Goal: Transaction & Acquisition: Book appointment/travel/reservation

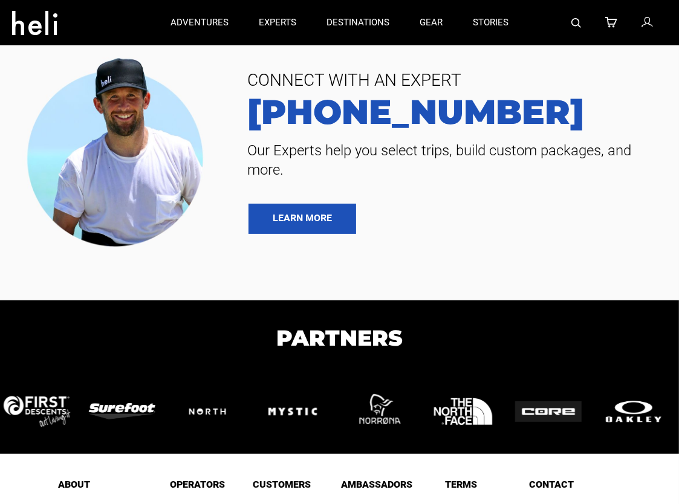
type input "Ski & Ride"
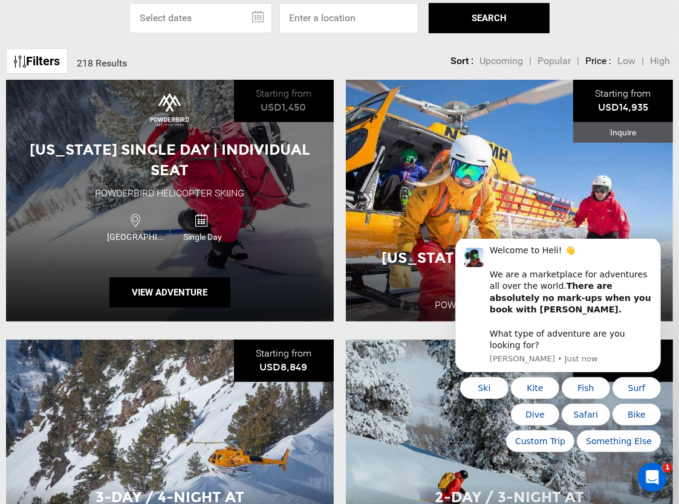
scroll to position [302, 0]
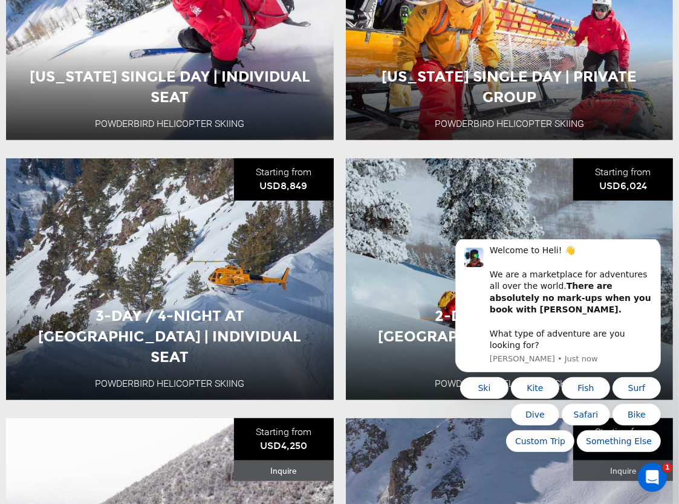
click at [656, 243] on icon "Dismiss notification" at bounding box center [656, 240] width 4 height 4
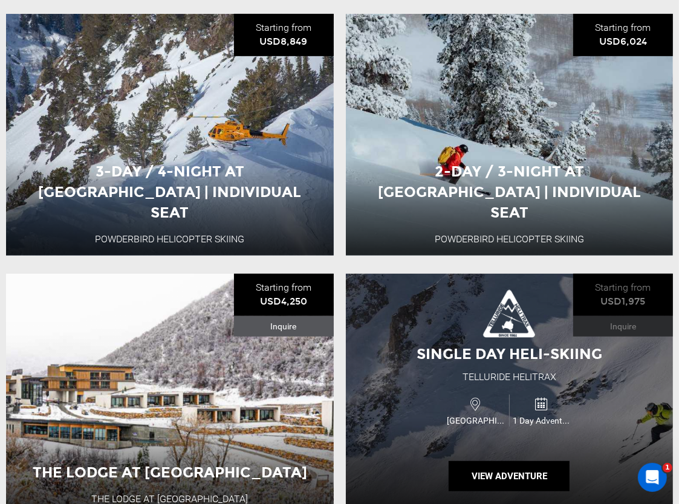
scroll to position [544, 0]
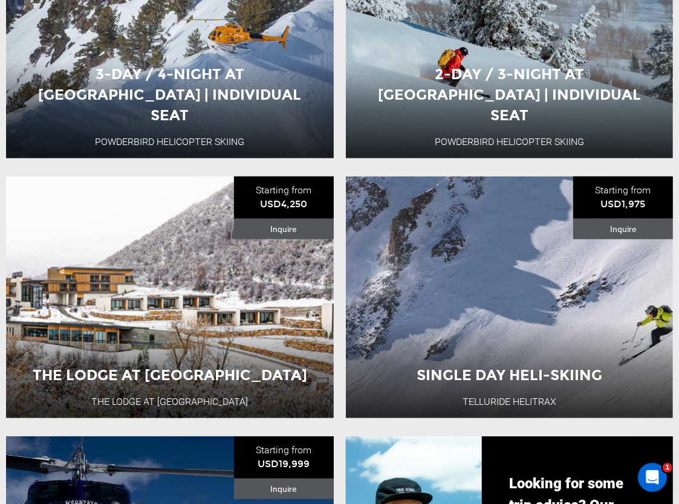
drag, startPoint x: 304, startPoint y: 319, endPoint x: 339, endPoint y: 279, distance: 53.1
click at [339, 279] on li "The Lodge at [GEOGRAPHIC_DATA] at [GEOGRAPHIC_DATA] Starting from USD4,250 Inqu…" at bounding box center [170, 298] width 340 height 242
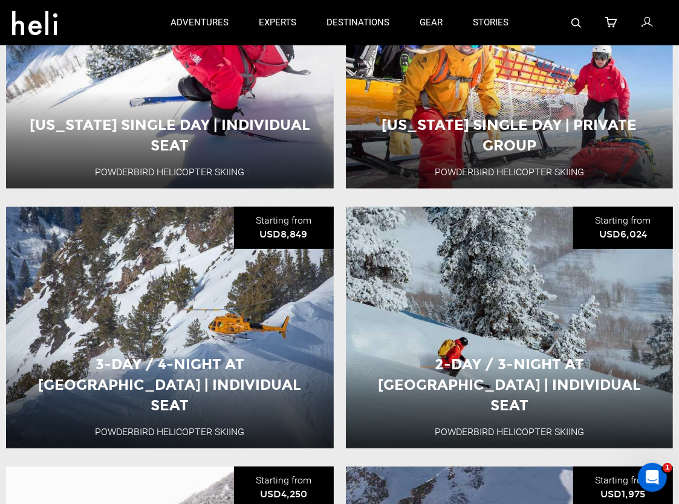
scroll to position [0, 0]
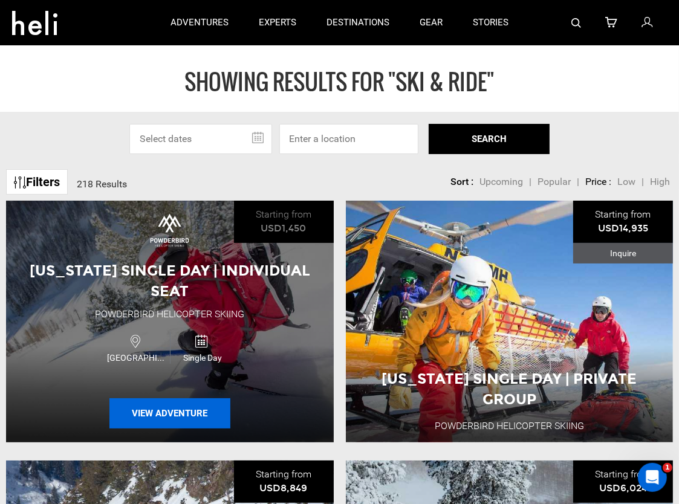
click at [143, 403] on button "View Adventure" at bounding box center [169, 414] width 121 height 30
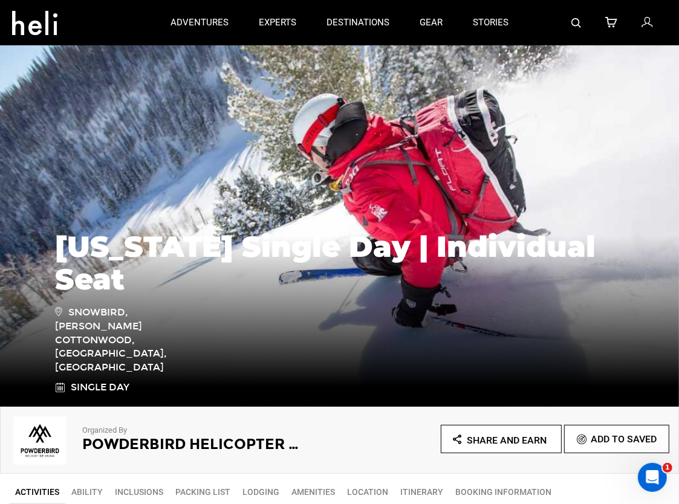
type input "Ski & Ride"
